Goal: Obtain resource: Download file/media

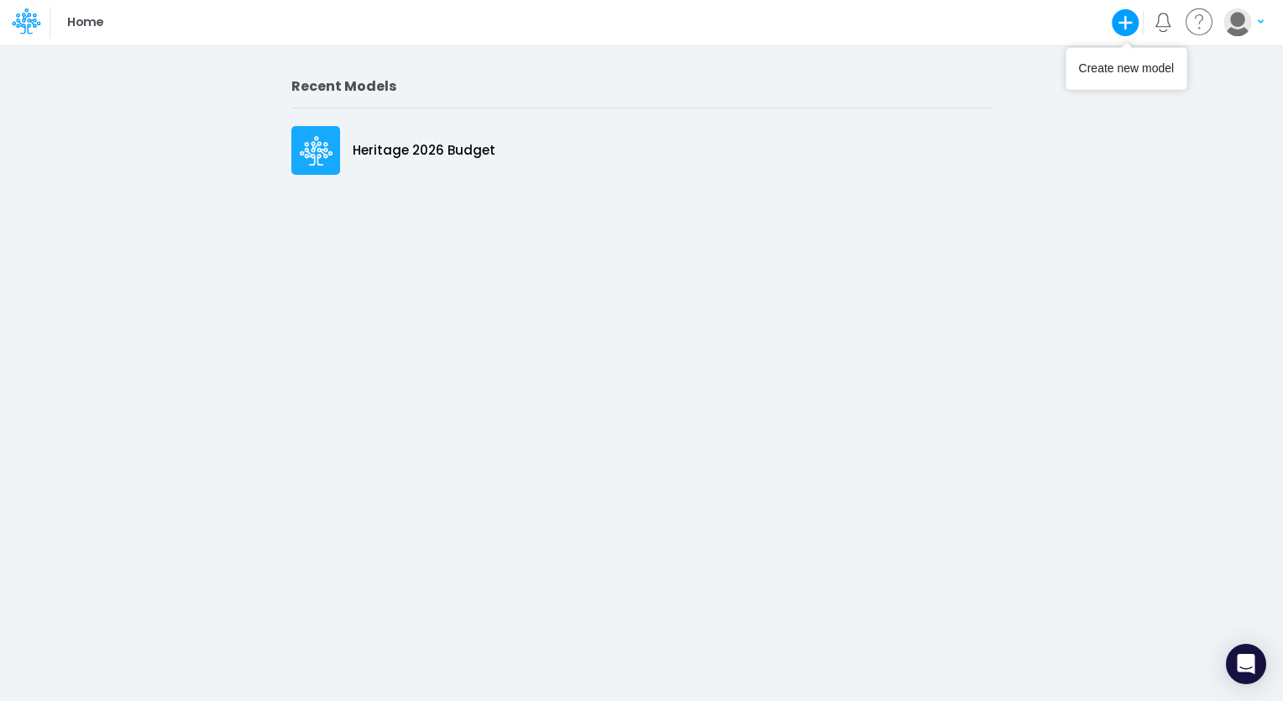
click at [1136, 22] on icon "button" at bounding box center [1127, 23] width 28 height 28
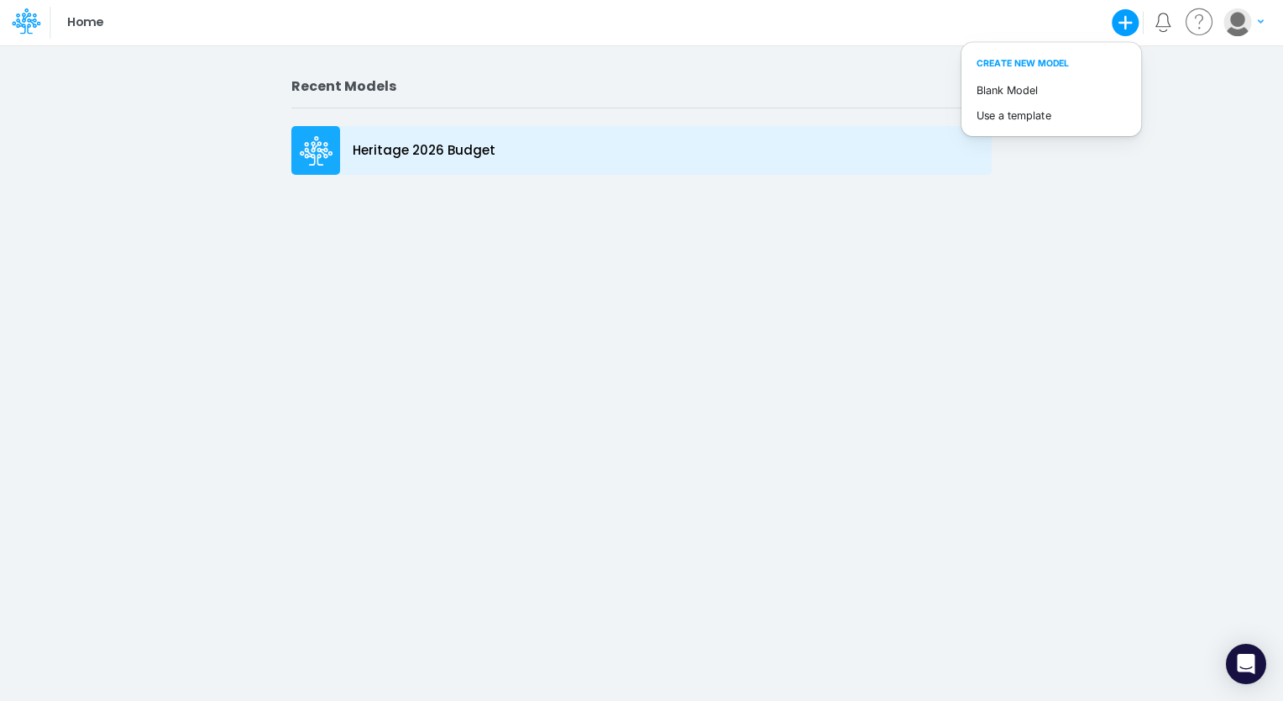
click at [618, 160] on div "Heritage 2026 Budget" at bounding box center [641, 150] width 701 height 49
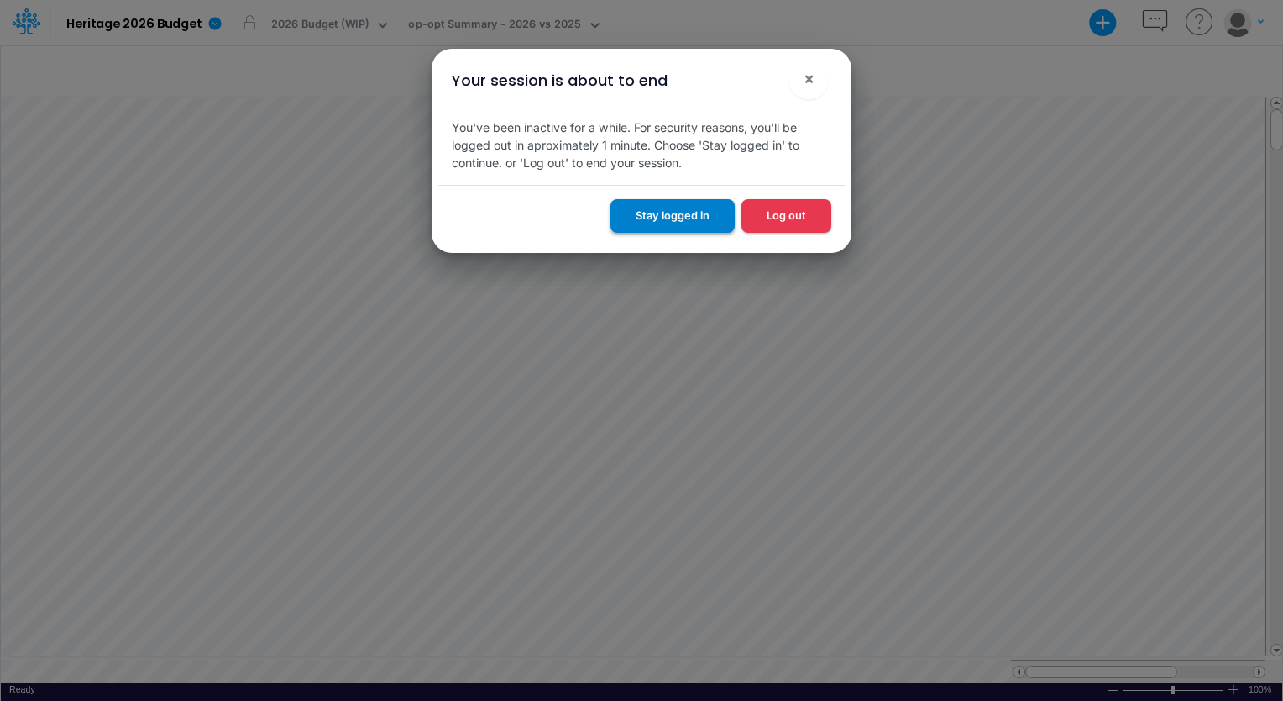
click at [667, 229] on button "Stay logged in" at bounding box center [673, 215] width 124 height 33
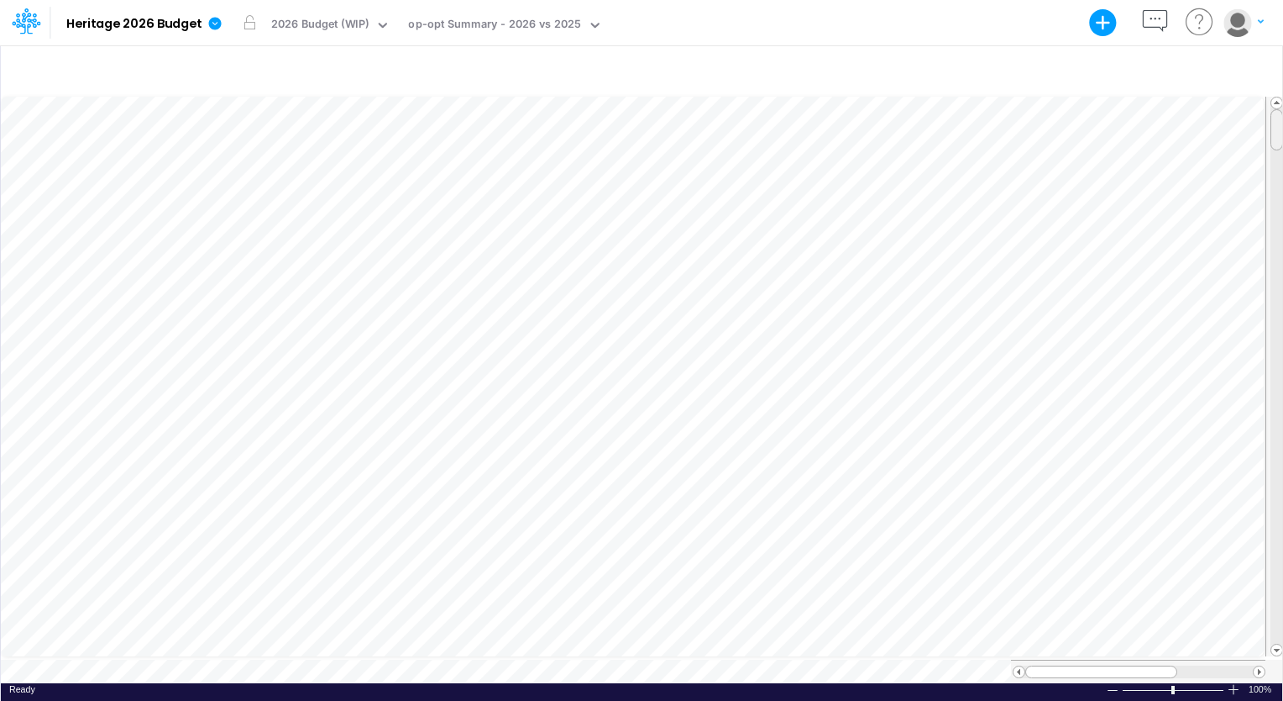
scroll to position [8, 0]
drag, startPoint x: 1273, startPoint y: 124, endPoint x: 1283, endPoint y: 87, distance: 38.1
click at [1283, 87] on html "Model Heritage 2026 Budget Export Excel Scenario 2026 Budget (WIP) View op-opt …" at bounding box center [641, 350] width 1283 height 701
